Goal: Use online tool/utility: Use online tool/utility

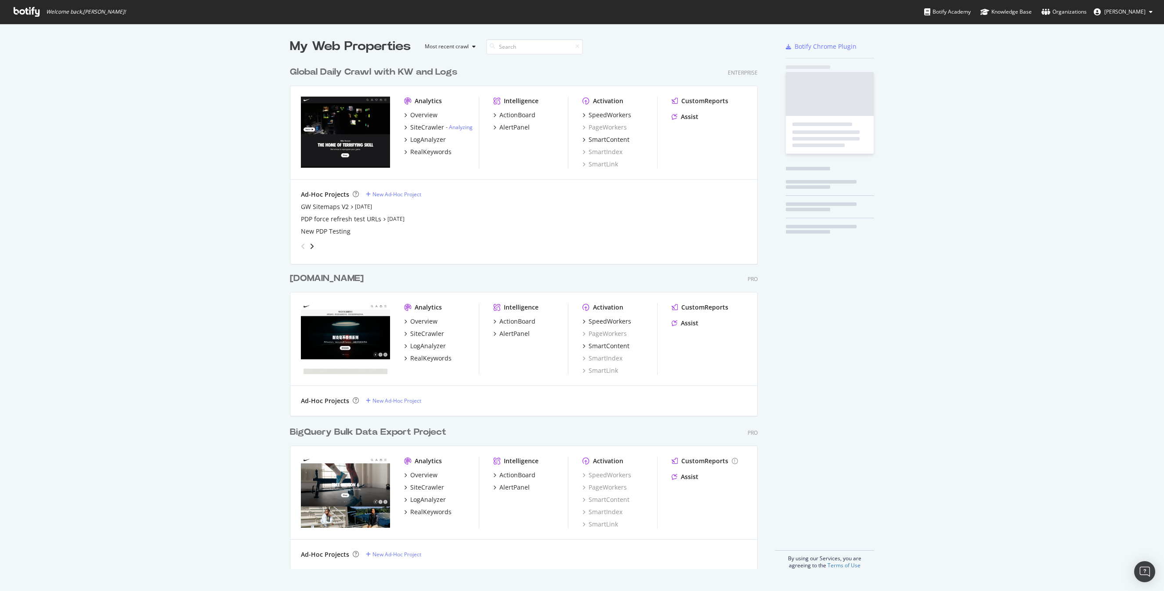
scroll to position [514, 475]
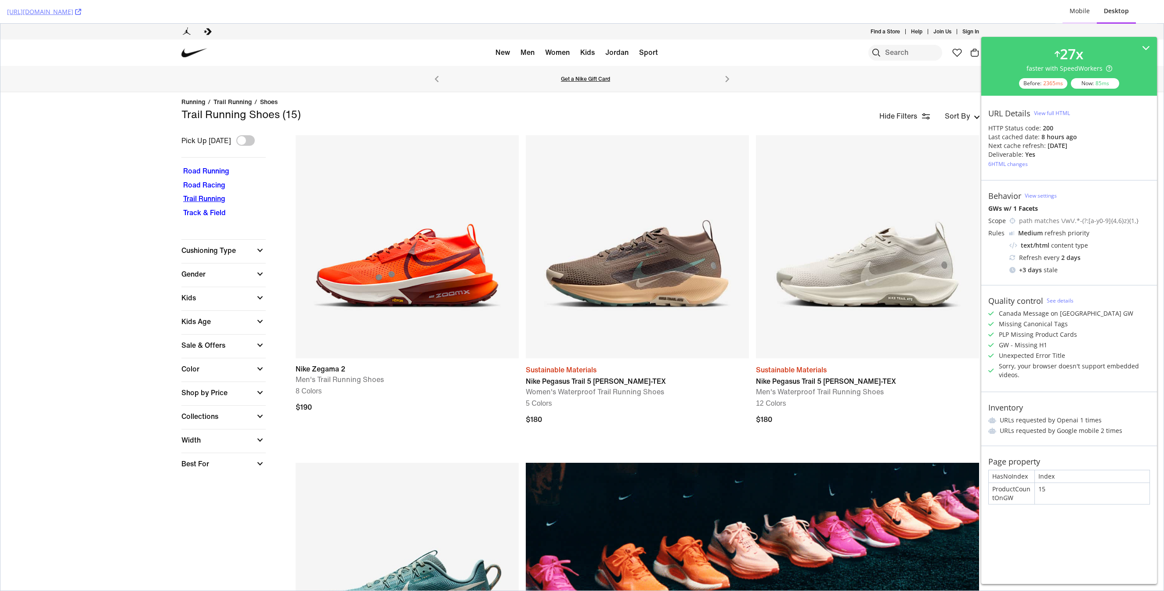
click at [1080, 7] on div "Mobile" at bounding box center [1080, 11] width 20 height 9
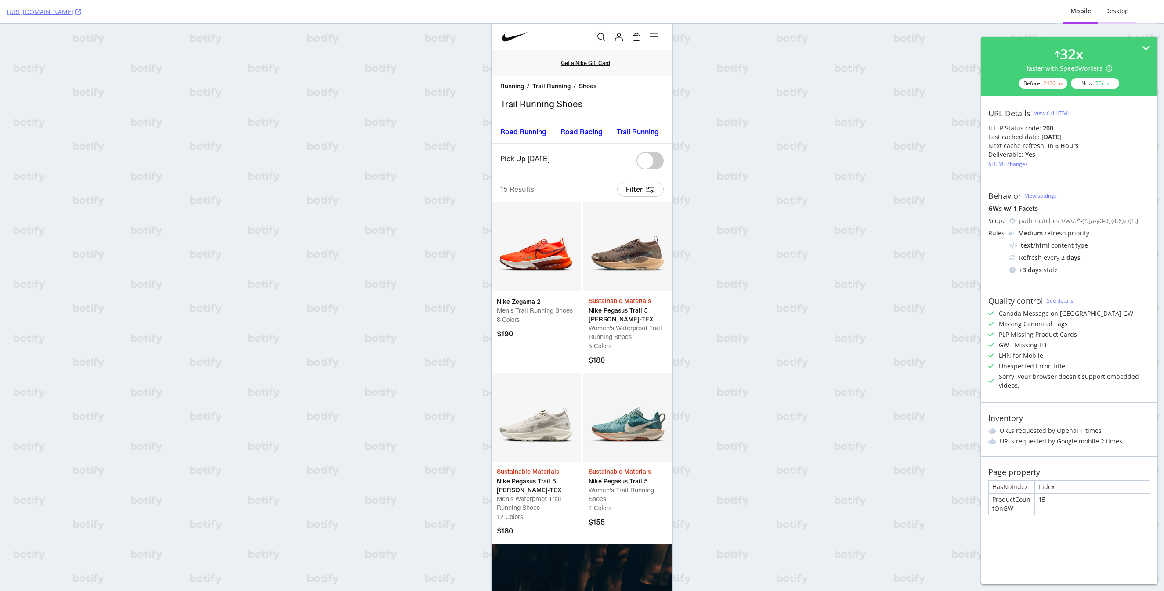
click at [1112, 12] on div "Desktop" at bounding box center [1117, 11] width 24 height 9
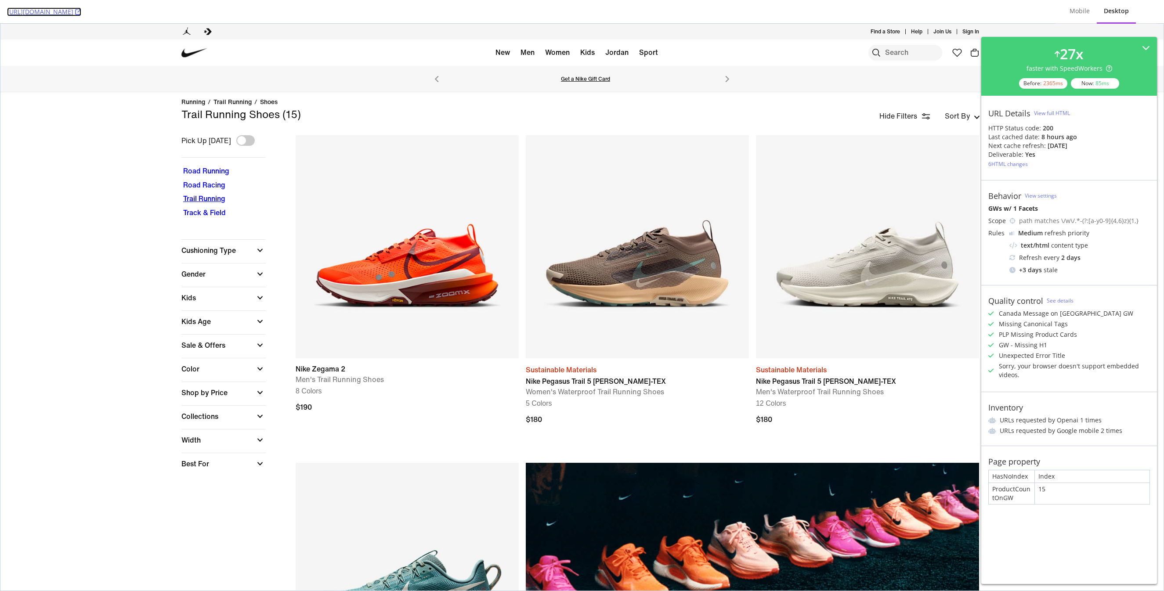
click at [81, 13] on icon at bounding box center [78, 12] width 6 height 6
